Goal: Find specific page/section: Find specific page/section

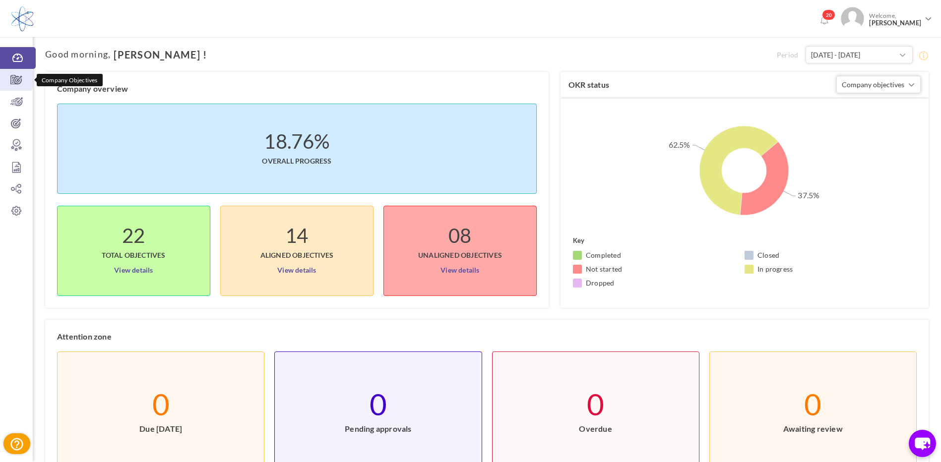
click at [14, 81] on icon at bounding box center [16, 80] width 33 height 10
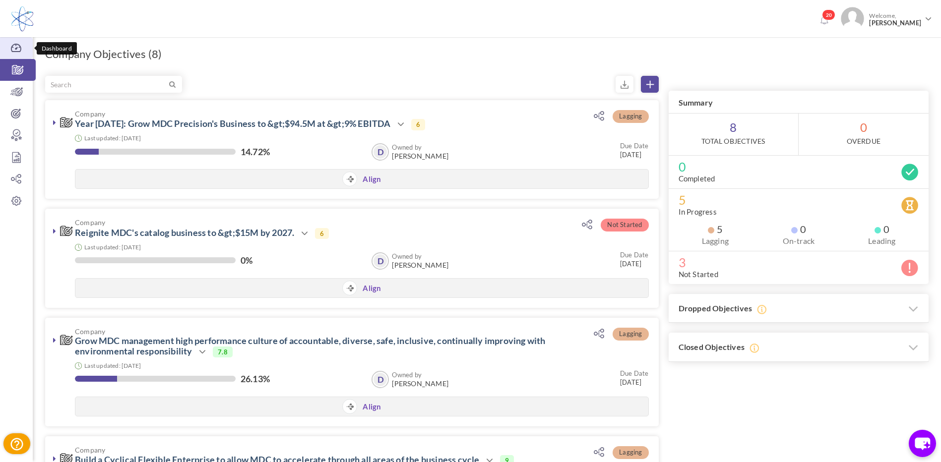
click at [14, 49] on icon at bounding box center [16, 48] width 33 height 10
